Goal: Obtain resource: Obtain resource

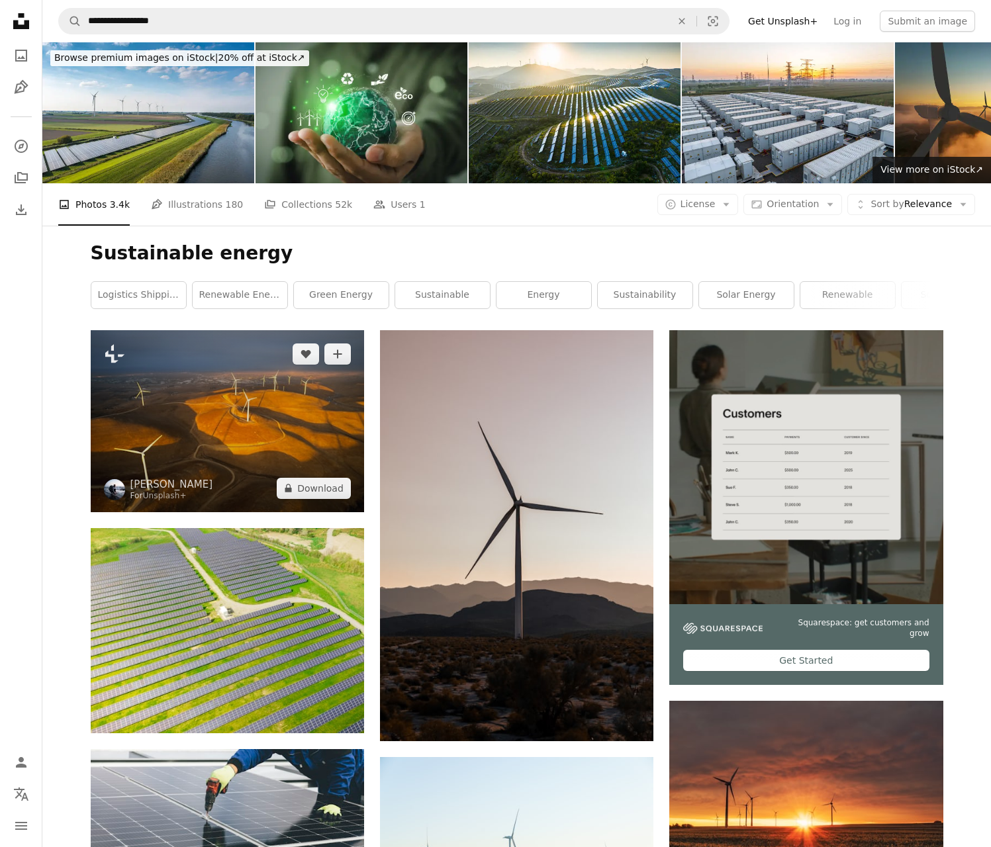
click at [114, 354] on icon "Plus sign for Unsplash+" at bounding box center [114, 354] width 21 height 21
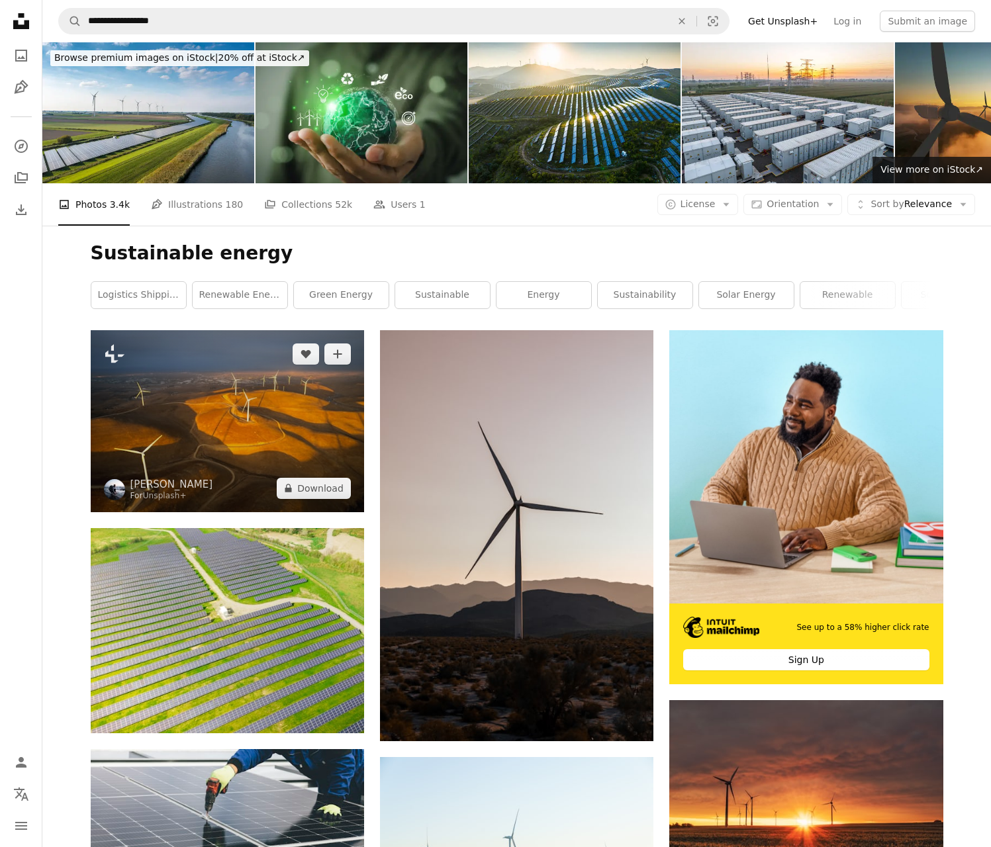
click at [305, 354] on icon "Like" at bounding box center [306, 354] width 10 height 9
click at [114, 489] on img at bounding box center [114, 489] width 21 height 21
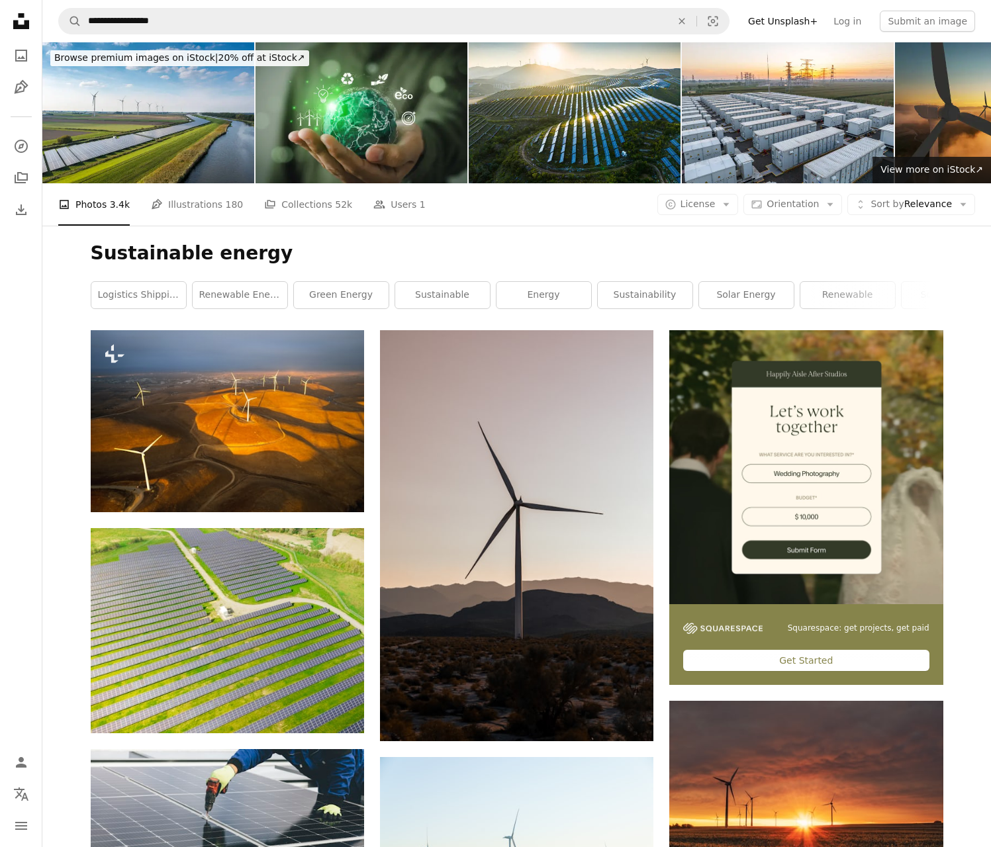
scroll to position [565, 0]
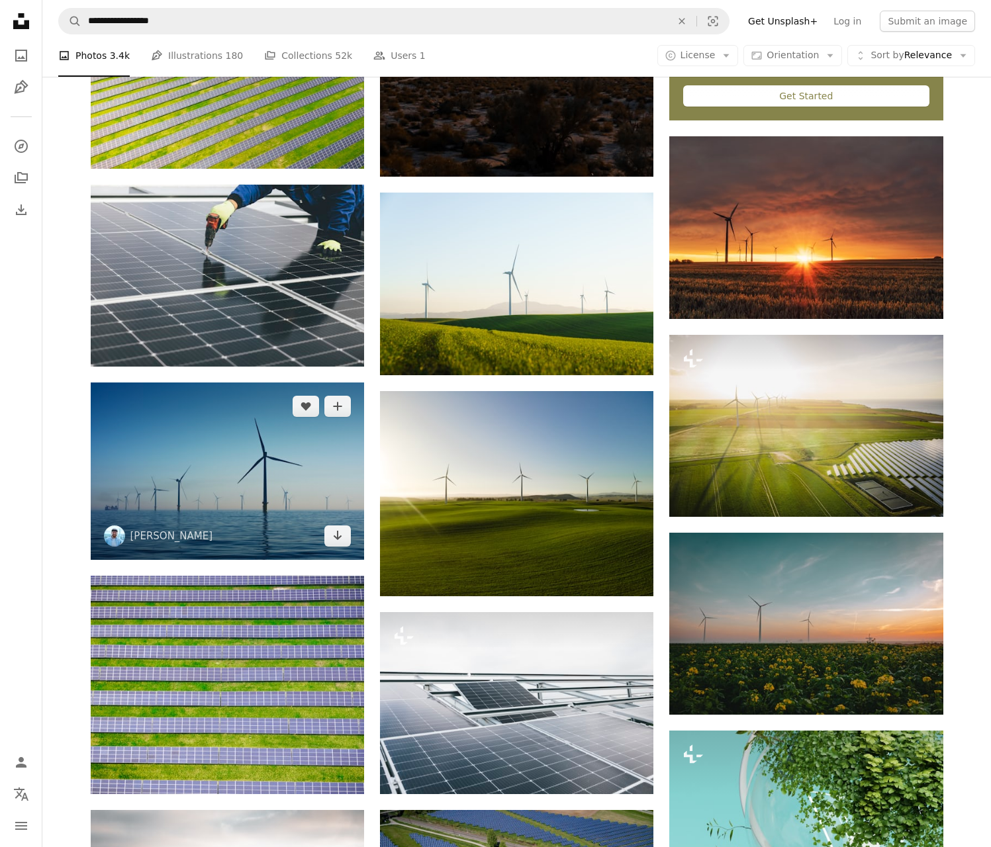
click at [226, 471] on img at bounding box center [227, 471] width 273 height 177
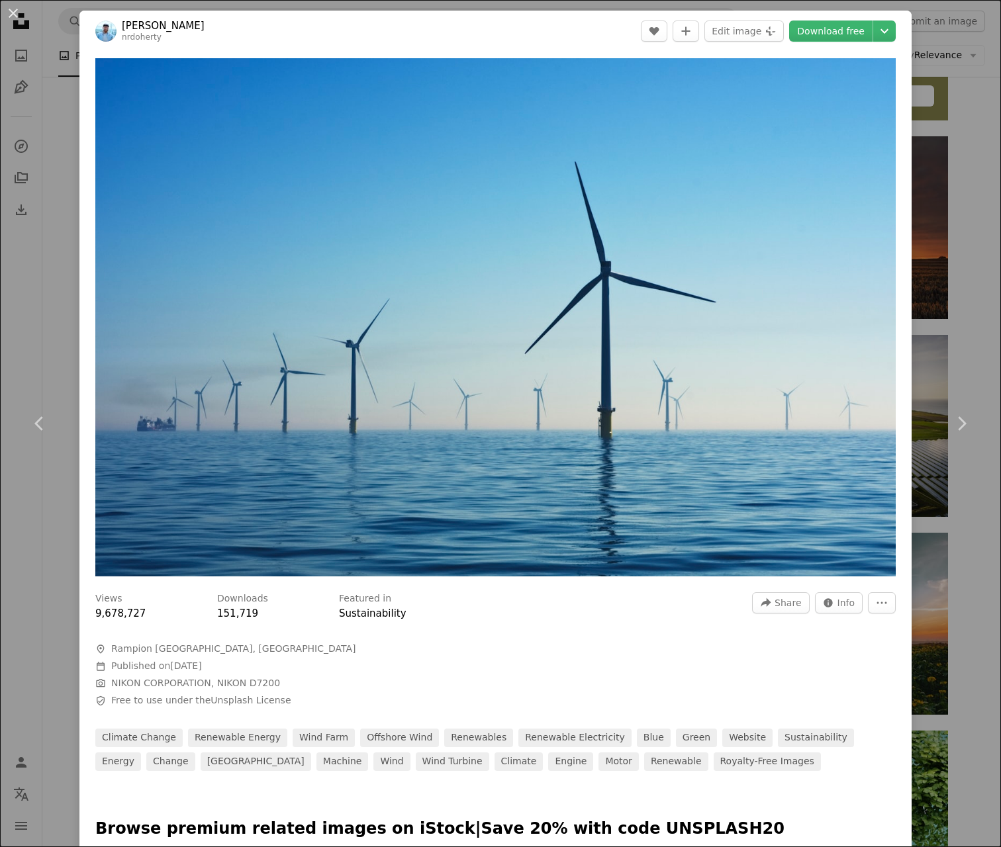
click at [824, 31] on link "Download free" at bounding box center [830, 31] width 83 height 21
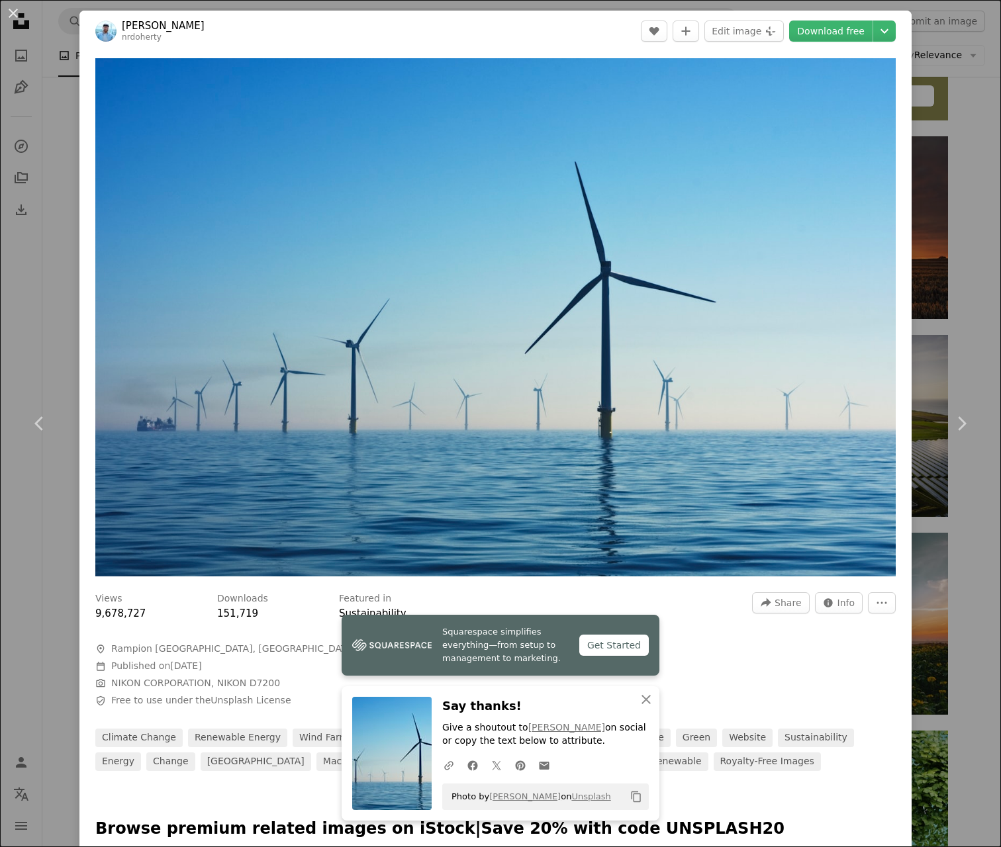
click at [444, 765] on icon "A URL sharing icon (chains)" at bounding box center [449, 766] width 12 height 12
click at [631, 797] on icon "Copy content" at bounding box center [636, 797] width 12 height 12
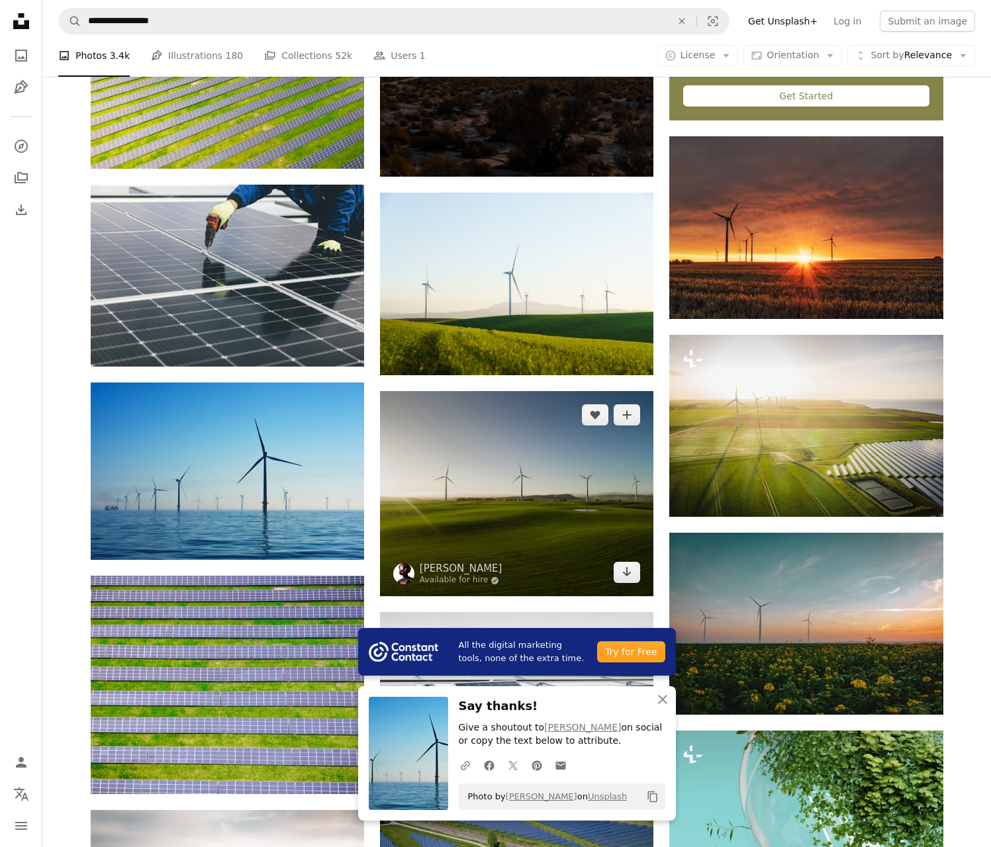
click at [516, 494] on img at bounding box center [516, 493] width 273 height 205
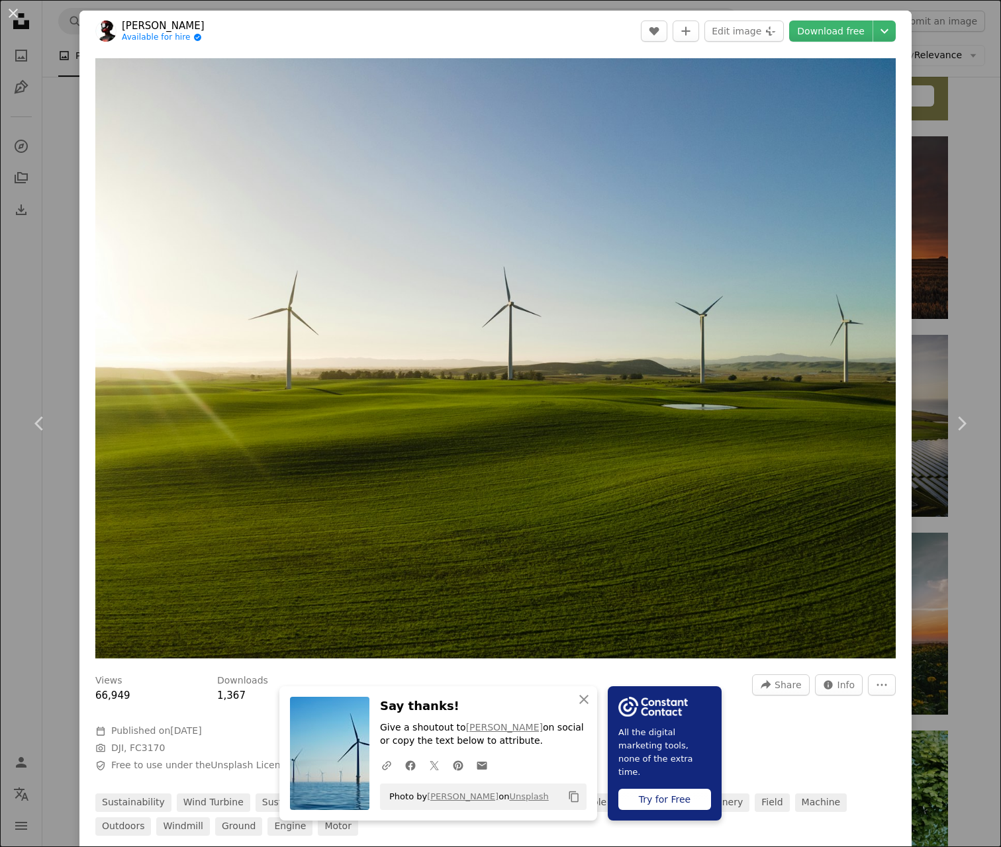
click at [569, 797] on icon "Copy content" at bounding box center [574, 797] width 12 height 12
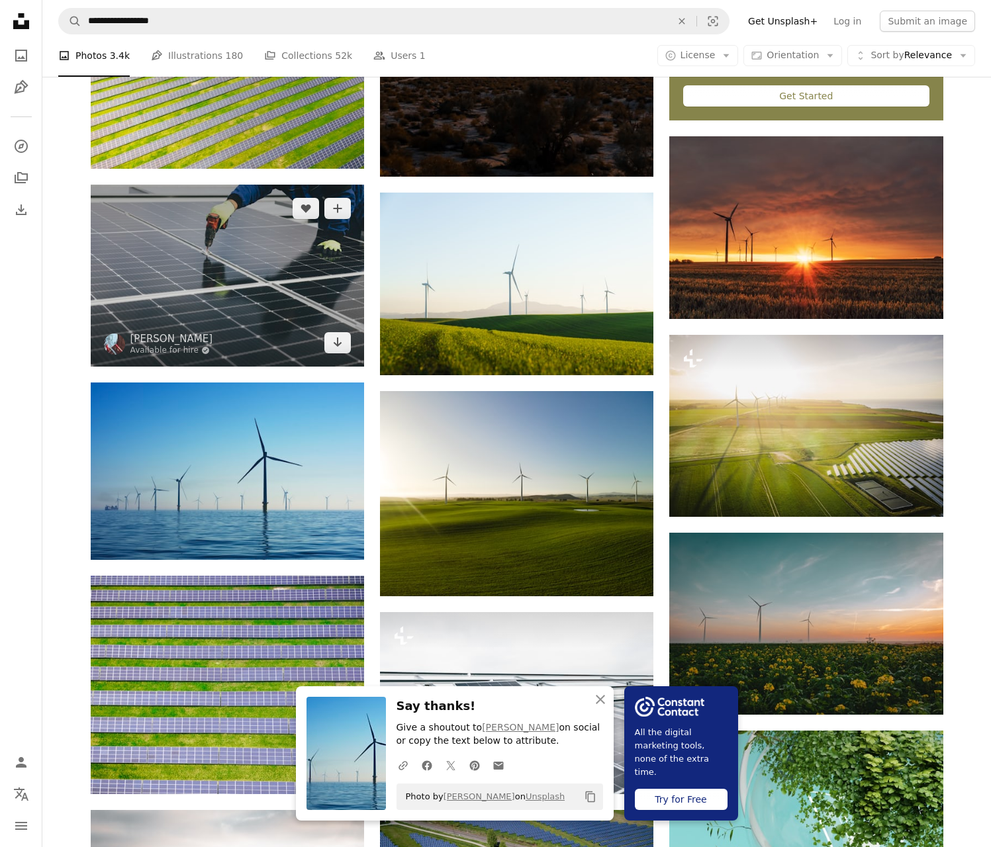
click at [226, 275] on img at bounding box center [227, 276] width 273 height 182
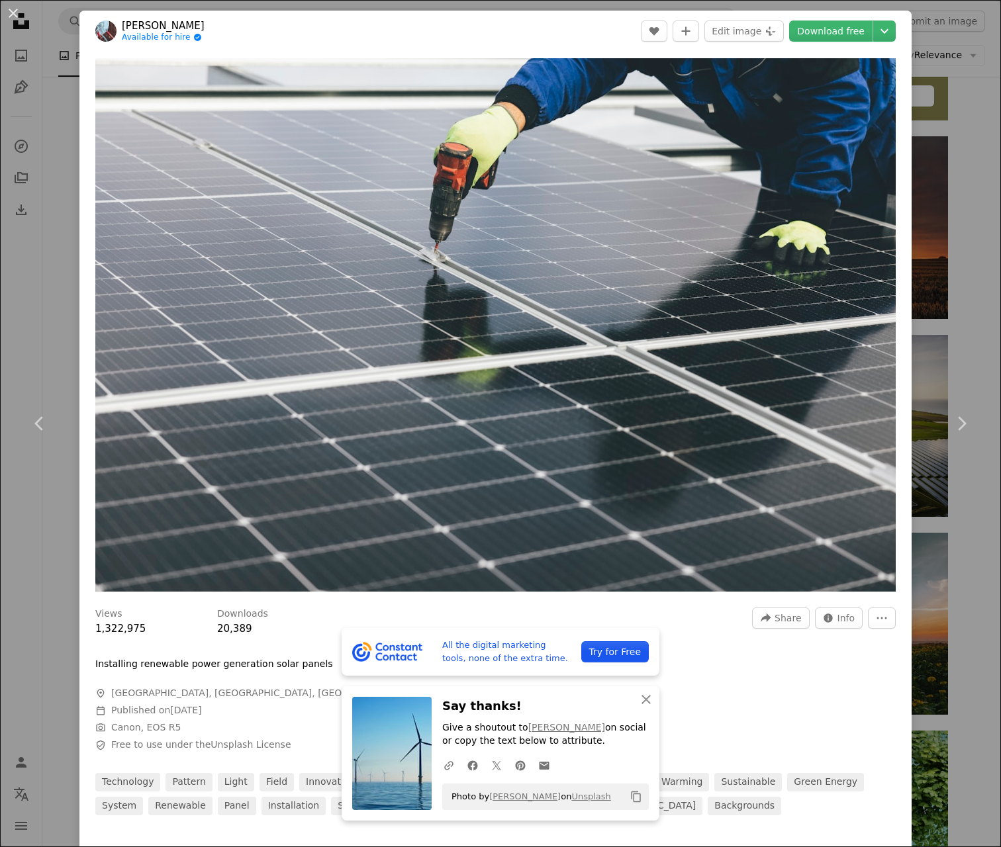
click at [631, 797] on icon "Copy content" at bounding box center [636, 797] width 12 height 12
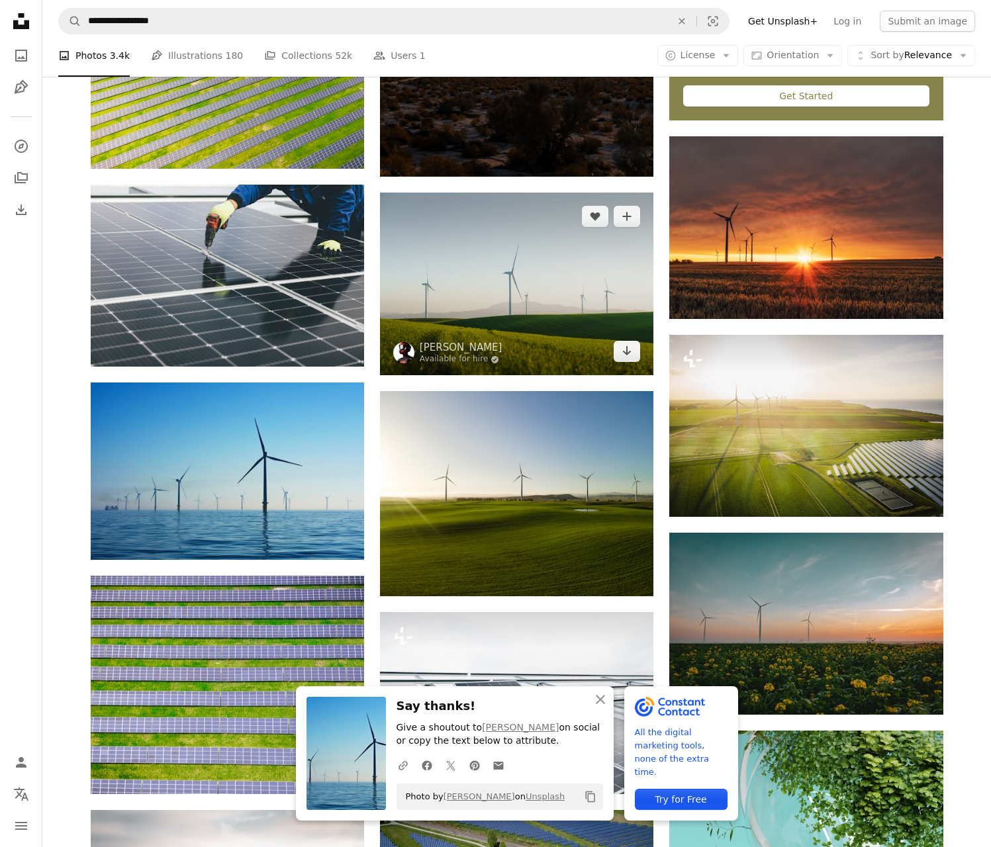
click at [516, 284] on img at bounding box center [516, 284] width 273 height 183
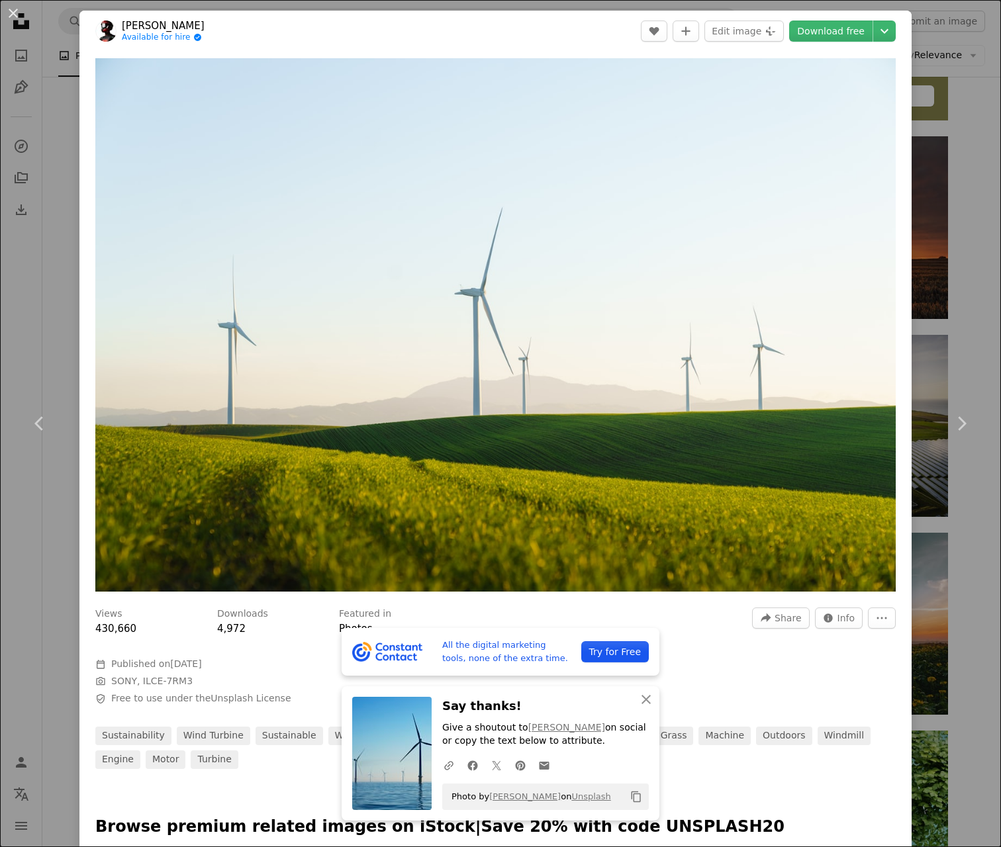
click at [631, 797] on icon "Copy content" at bounding box center [636, 797] width 12 height 12
